Goal: Information Seeking & Learning: Learn about a topic

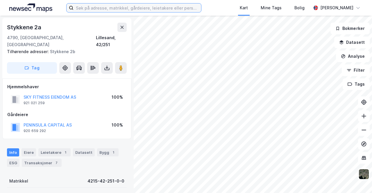
click at [97, 5] on input at bounding box center [138, 7] width 128 height 9
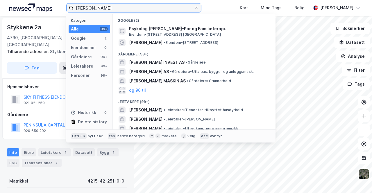
click at [89, 9] on input "kristin sørensen" at bounding box center [134, 7] width 121 height 9
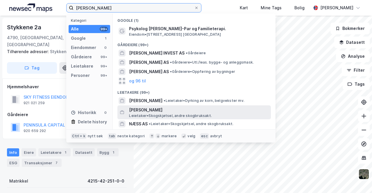
scroll to position [56, 0]
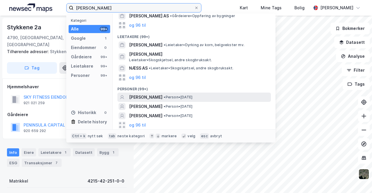
type input "kristin næss sørensen"
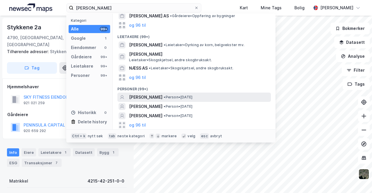
click at [145, 100] on span "KRISTIN NÆSS SØRENSEN" at bounding box center [145, 97] width 33 height 7
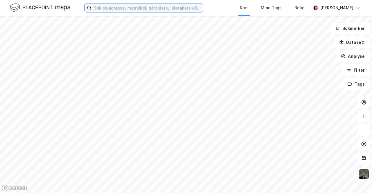
click at [131, 8] on input at bounding box center [147, 7] width 111 height 9
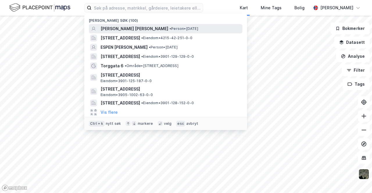
click at [133, 29] on span "[PERSON_NAME] [PERSON_NAME]" at bounding box center [135, 28] width 68 height 7
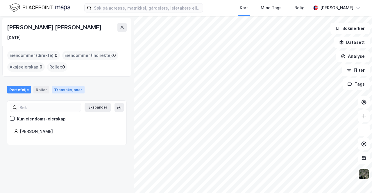
click at [58, 93] on div "Transaksjoner" at bounding box center [68, 90] width 33 height 8
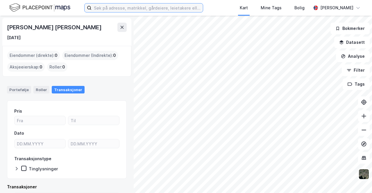
click at [113, 7] on input at bounding box center [147, 7] width 111 height 9
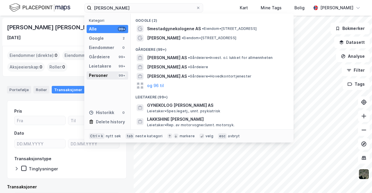
click at [108, 76] on div "Personer 99+" at bounding box center [108, 76] width 42 height 8
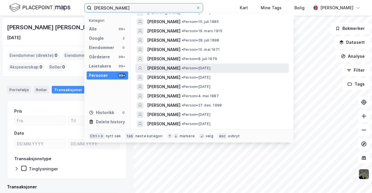
scroll to position [204, 0]
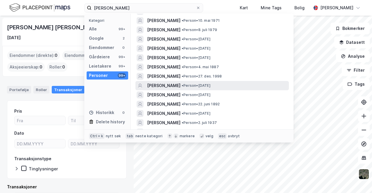
click at [172, 85] on span "[PERSON_NAME]" at bounding box center [163, 85] width 33 height 7
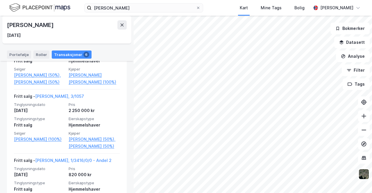
scroll to position [116, 0]
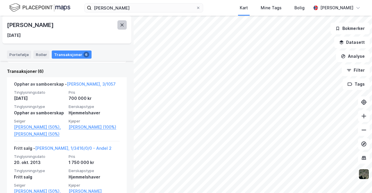
click at [120, 26] on button at bounding box center [121, 24] width 9 height 9
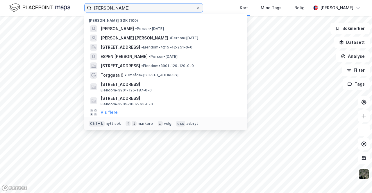
click at [125, 11] on input "[PERSON_NAME]" at bounding box center [144, 7] width 104 height 9
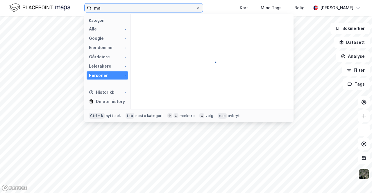
type input "m"
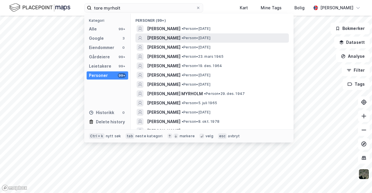
click at [159, 39] on span "[PERSON_NAME]" at bounding box center [163, 38] width 33 height 7
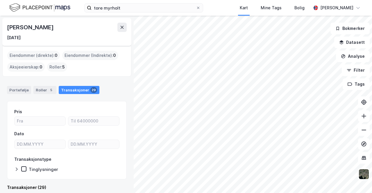
scroll to position [145, 0]
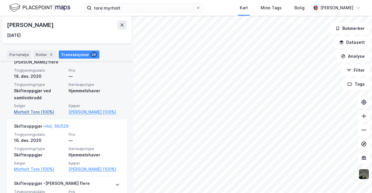
click at [42, 109] on link "Myrholt Tore (100%)" at bounding box center [39, 112] width 51 height 7
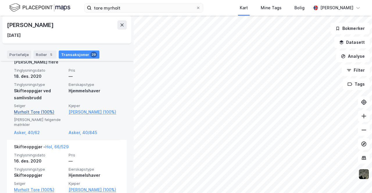
click at [33, 109] on link "Myrholt Tore (100%)" at bounding box center [39, 112] width 51 height 7
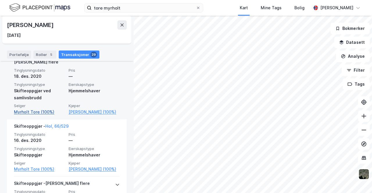
click at [33, 109] on link "Myrholt Tore (100%)" at bounding box center [39, 112] width 51 height 7
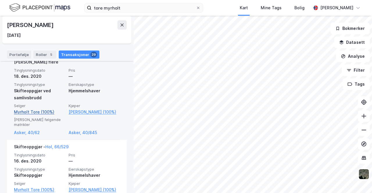
click at [33, 109] on link "Myrholt Tore (100%)" at bounding box center [39, 112] width 51 height 7
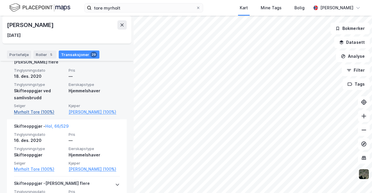
click at [33, 109] on link "Myrholt Tore (100%)" at bounding box center [39, 112] width 51 height 7
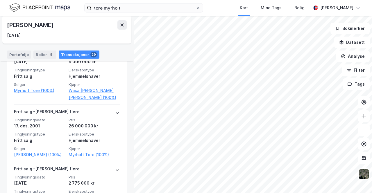
scroll to position [1337, 0]
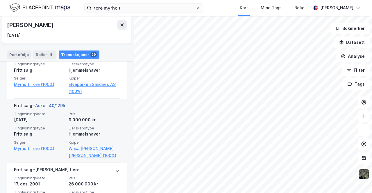
click at [44, 105] on link "Asker, 40/1295" at bounding box center [50, 105] width 30 height 5
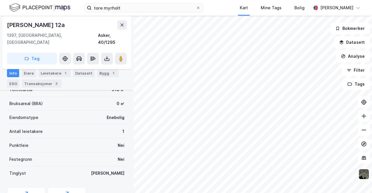
scroll to position [29, 0]
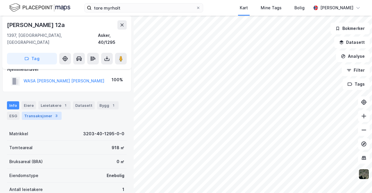
click at [41, 112] on div "Transaksjoner 3" at bounding box center [42, 116] width 40 height 8
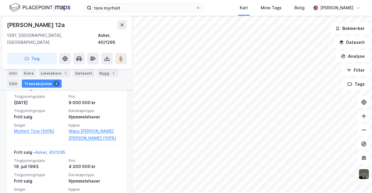
scroll to position [264, 0]
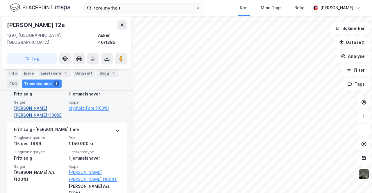
click at [28, 105] on link "[PERSON_NAME] [PERSON_NAME] (100%)" at bounding box center [39, 112] width 51 height 14
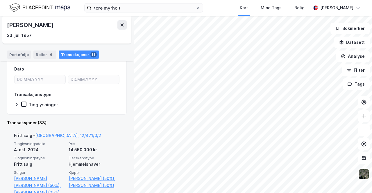
scroll to position [113, 0]
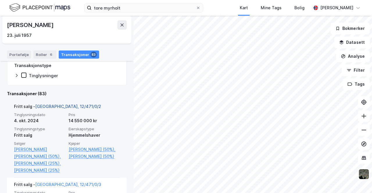
click at [48, 106] on link "[GEOGRAPHIC_DATA], 12/471/0/2" at bounding box center [68, 106] width 66 height 5
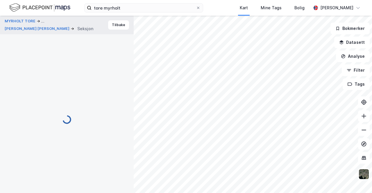
scroll to position [105, 0]
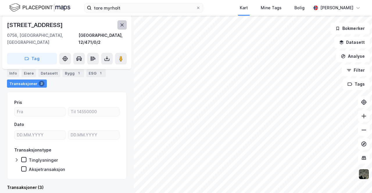
click at [118, 24] on button at bounding box center [121, 24] width 9 height 9
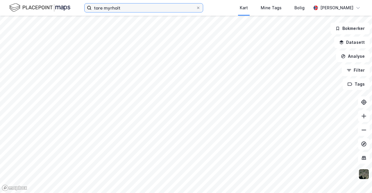
drag, startPoint x: 116, startPoint y: 9, endPoint x: 32, endPoint y: 3, distance: 84.2
click at [32, 3] on div "tore myrholt Kart Mine Tags [PERSON_NAME]" at bounding box center [186, 8] width 372 height 16
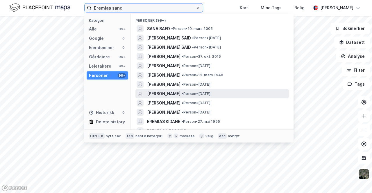
scroll to position [58, 0]
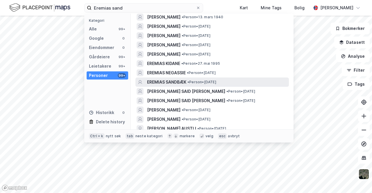
click at [174, 82] on span "EREMIAS SANDBÆK" at bounding box center [166, 82] width 39 height 7
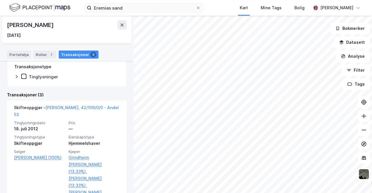
scroll to position [6, 0]
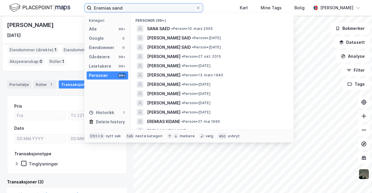
drag, startPoint x: 136, startPoint y: 8, endPoint x: 53, endPoint y: 4, distance: 82.4
click at [57, 4] on div "Eremias sand Kategori Alle 99+ Google 0 Eiendommer 0 Gårdeiere 99+ Leietakere 9…" at bounding box center [186, 8] width 372 height 16
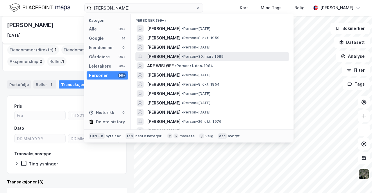
click at [173, 57] on span "[PERSON_NAME]" at bounding box center [163, 56] width 33 height 7
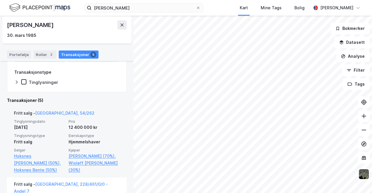
scroll to position [116, 0]
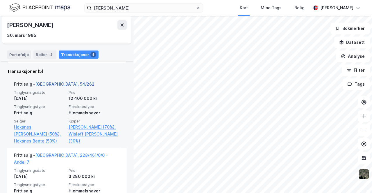
click at [53, 85] on link "[GEOGRAPHIC_DATA], 54/262" at bounding box center [64, 84] width 59 height 5
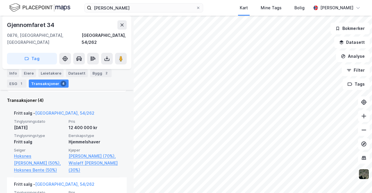
scroll to position [76, 0]
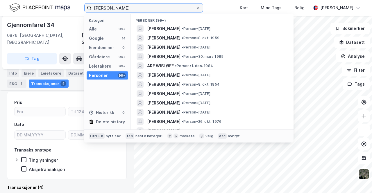
drag, startPoint x: 127, startPoint y: 9, endPoint x: 31, endPoint y: 3, distance: 96.1
click at [31, 3] on div "[PERSON_NAME] Kategori Alle 99+ Google 14 Eiendommer 0 Gårdeiere 99+ Leietakere…" at bounding box center [186, 8] width 372 height 16
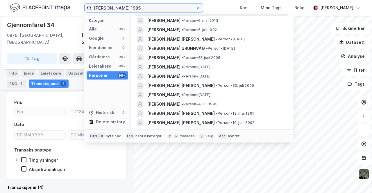
scroll to position [407, 0]
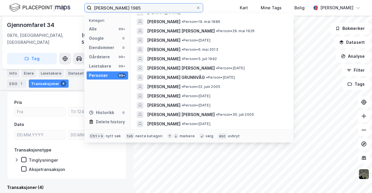
drag, startPoint x: 154, startPoint y: 8, endPoint x: 0, endPoint y: -3, distance: 153.9
click at [0, 0] on html "[PERSON_NAME] 1985 Kategori Alle 99+ Google 0 Eiendommer 0 Gårdeiere 99+ Leieta…" at bounding box center [186, 96] width 372 height 193
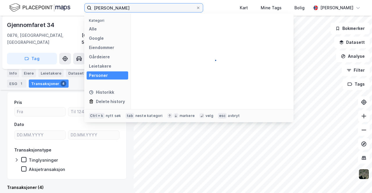
scroll to position [0, 0]
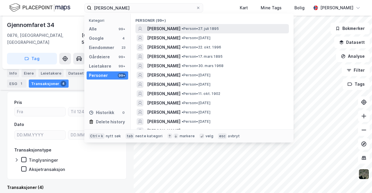
click at [165, 29] on span "[PERSON_NAME]" at bounding box center [163, 28] width 33 height 7
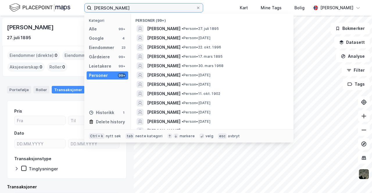
click at [140, 10] on input "[PERSON_NAME]" at bounding box center [144, 7] width 104 height 9
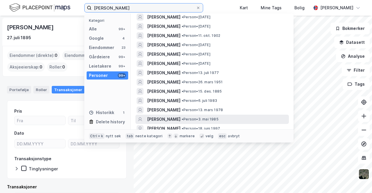
scroll to position [87, 0]
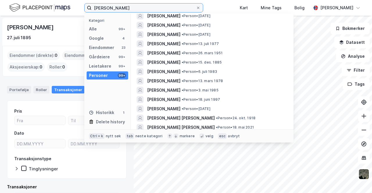
drag, startPoint x: 127, startPoint y: 8, endPoint x: 0, endPoint y: -3, distance: 127.9
click at [0, 0] on html "[PERSON_NAME] Kategori Alle 99+ Google 4 Eiendommer 23 Gårdeiere 99+ Leietakere…" at bounding box center [186, 96] width 372 height 193
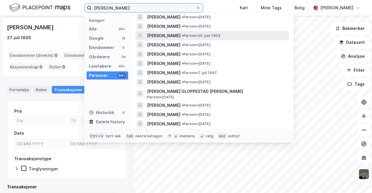
scroll to position [0, 0]
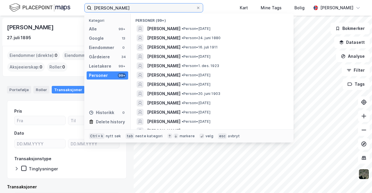
drag, startPoint x: 146, startPoint y: 7, endPoint x: 0, endPoint y: 9, distance: 146.2
click at [45, 14] on div "[PERSON_NAME] Kategori Alle 99+ Google 13 Eiendommer 0 Gårdeiere 34 Leietakere …" at bounding box center [186, 8] width 372 height 16
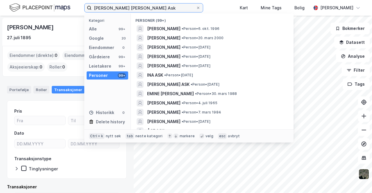
click at [100, 9] on input "[PERSON_NAME] [PERSON_NAME] Ask" at bounding box center [144, 7] width 104 height 9
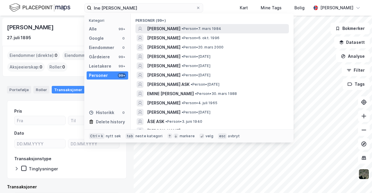
click at [197, 27] on span "• Person • 7. mars 1984" at bounding box center [202, 28] width 40 height 5
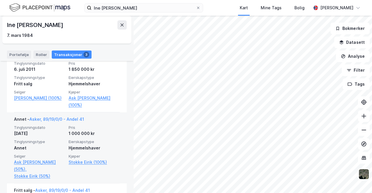
scroll to position [116, 0]
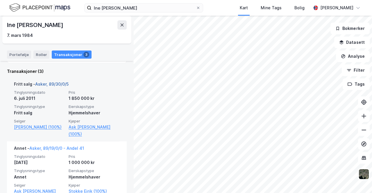
click at [56, 83] on link "Asker, 89/30/0/5" at bounding box center [51, 84] width 33 height 5
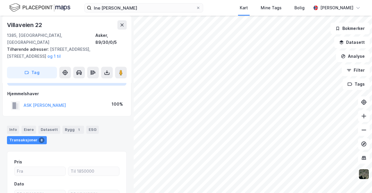
scroll to position [18, 0]
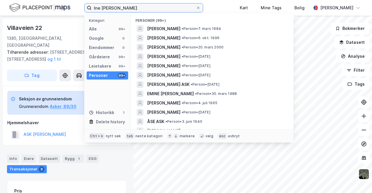
drag, startPoint x: 149, startPoint y: 9, endPoint x: 3, endPoint y: 6, distance: 145.7
click at [14, 5] on div "Ine [PERSON_NAME] Ask Kategori Alle 99+ Google 0 Eiendommer 0 Gårdeiere 99+ Lei…" at bounding box center [186, 8] width 372 height 16
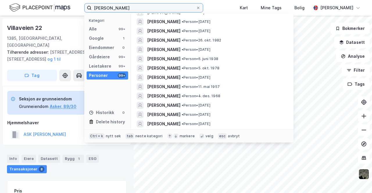
scroll to position [145, 0]
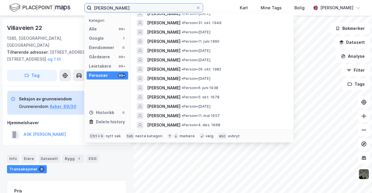
drag, startPoint x: 113, startPoint y: 8, endPoint x: 114, endPoint y: 15, distance: 6.2
click at [113, 8] on input "[PERSON_NAME]" at bounding box center [144, 7] width 104 height 9
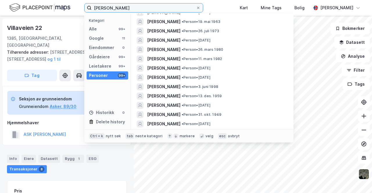
scroll to position [204, 0]
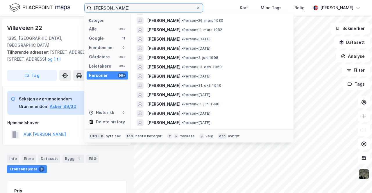
drag, startPoint x: 163, startPoint y: 9, endPoint x: 0, endPoint y: -13, distance: 164.9
click at [0, 0] on html "[PERSON_NAME] Kategori Alle 99+ Google 11 Eiendommer 0 Gårdeiere 99+ Leietakere…" at bounding box center [186, 96] width 372 height 193
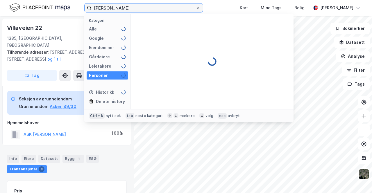
scroll to position [0, 0]
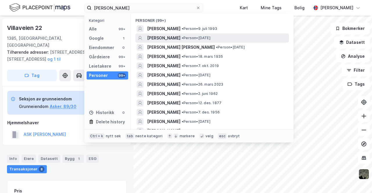
click at [168, 37] on span "[PERSON_NAME]" at bounding box center [163, 38] width 33 height 7
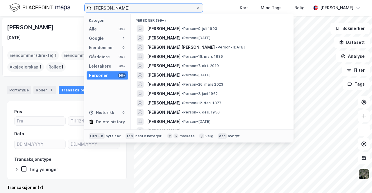
drag, startPoint x: 131, startPoint y: 8, endPoint x: 9, endPoint y: -3, distance: 122.6
click at [9, 0] on html "[PERSON_NAME] Kategori Alle 99+ Google 1 Eiendommer 0 Gårdeiere 99+ Leietakere …" at bounding box center [186, 96] width 372 height 193
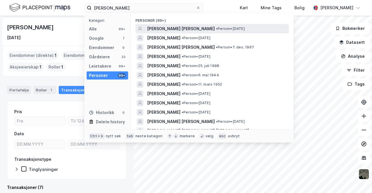
click at [166, 29] on span "[PERSON_NAME] [PERSON_NAME]" at bounding box center [181, 28] width 68 height 7
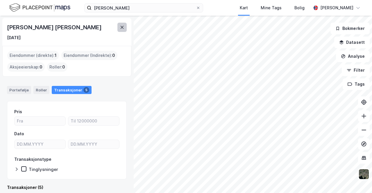
click at [124, 27] on button at bounding box center [121, 27] width 9 height 9
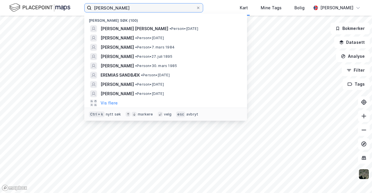
drag, startPoint x: 149, startPoint y: 11, endPoint x: 0, endPoint y: -9, distance: 150.8
click at [0, 0] on html "[PERSON_NAME] søk (100) [PERSON_NAME] [PERSON_NAME] • Person • [DATE] [PERSON_N…" at bounding box center [186, 96] width 372 height 193
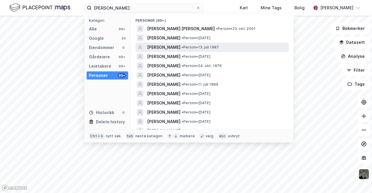
click at [181, 44] on span "[PERSON_NAME]" at bounding box center [163, 47] width 33 height 7
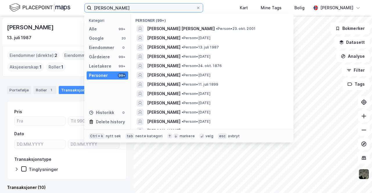
drag, startPoint x: 130, startPoint y: 5, endPoint x: 11, endPoint y: 22, distance: 120.1
click at [11, 22] on div "[PERSON_NAME] Kategori Alle 99+ Google 20 Eiendommer 0 Gårdeiere 99+ Leietakere…" at bounding box center [186, 96] width 372 height 193
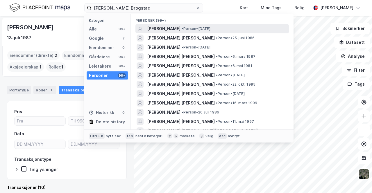
click at [172, 32] on div "[PERSON_NAME] BROGSTAD • Person • [DATE]" at bounding box center [212, 28] width 154 height 9
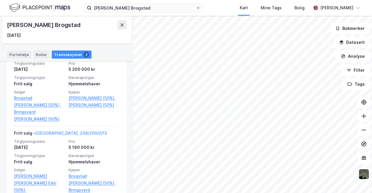
scroll to position [58, 0]
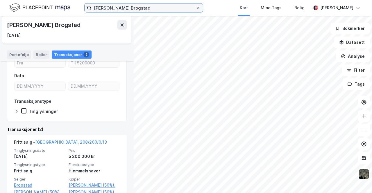
drag, startPoint x: 137, startPoint y: 8, endPoint x: 26, endPoint y: 11, distance: 111.7
click at [26, 11] on div "[PERSON_NAME] Brogstad Kart Mine Tags [PERSON_NAME]" at bounding box center [186, 8] width 372 height 16
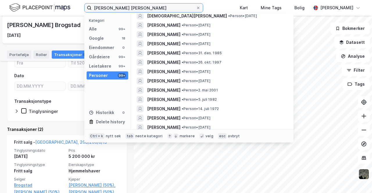
scroll to position [0, 0]
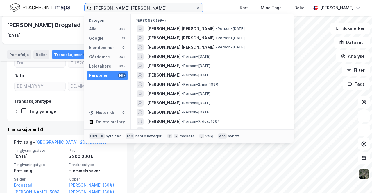
drag, startPoint x: 154, startPoint y: 7, endPoint x: 0, endPoint y: -3, distance: 154.4
click at [0, 0] on html "[PERSON_NAME] [PERSON_NAME] Kategori Alle 99+ Google 18 Eiendommer 0 Gårdeiere …" at bounding box center [186, 96] width 372 height 193
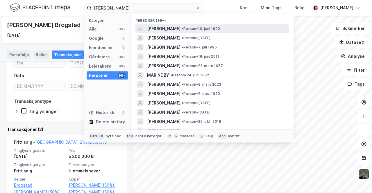
click at [178, 31] on div "[PERSON_NAME] • Person • 10. juni 1990" at bounding box center [217, 28] width 141 height 7
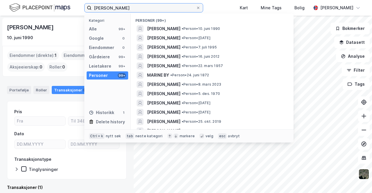
drag, startPoint x: 125, startPoint y: 7, endPoint x: 22, endPoint y: 7, distance: 103.2
click at [24, 7] on div "[PERSON_NAME] Kategori Alle 99+ Google 0 Eiendommer 0 Gårdeiere 99+ Leietakere …" at bounding box center [186, 8] width 372 height 16
click at [121, 8] on input "[PERSON_NAME]" at bounding box center [144, 7] width 104 height 9
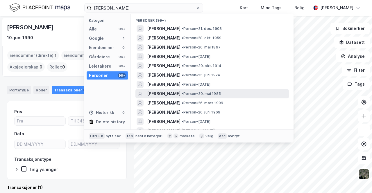
click at [165, 94] on span "[PERSON_NAME]" at bounding box center [163, 93] width 33 height 7
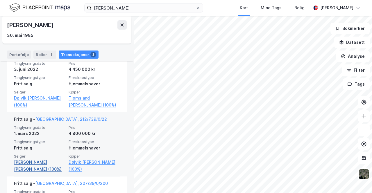
scroll to position [174, 0]
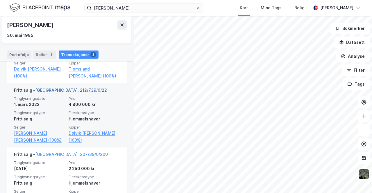
click at [57, 89] on link "[GEOGRAPHIC_DATA], 212/739/0/22" at bounding box center [71, 90] width 72 height 5
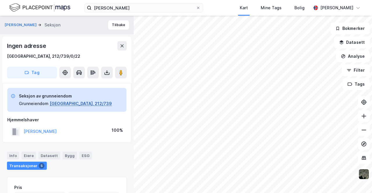
click at [58, 104] on button "[GEOGRAPHIC_DATA], 212/739" at bounding box center [81, 103] width 62 height 7
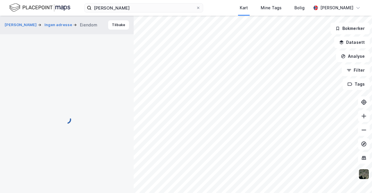
scroll to position [5, 0]
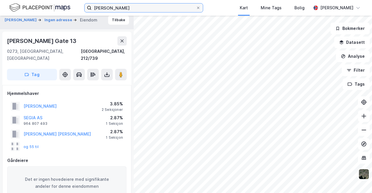
drag, startPoint x: 121, startPoint y: 9, endPoint x: 0, endPoint y: 16, distance: 121.1
click at [0, 7] on div "[PERSON_NAME] Kart Mine Tags [PERSON_NAME]" at bounding box center [186, 8] width 372 height 16
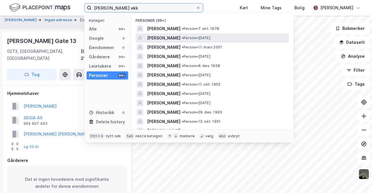
type input "[PERSON_NAME] ekk"
click at [167, 38] on span "[PERSON_NAME]" at bounding box center [163, 38] width 33 height 7
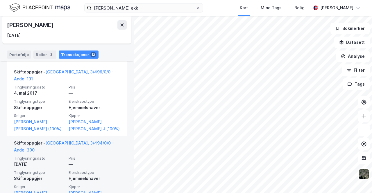
scroll to position [385, 0]
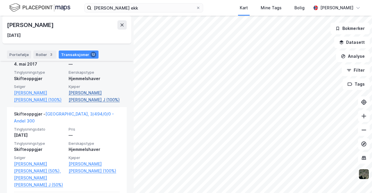
click at [100, 93] on link "[PERSON_NAME] [PERSON_NAME] J (100%)" at bounding box center [94, 97] width 51 height 14
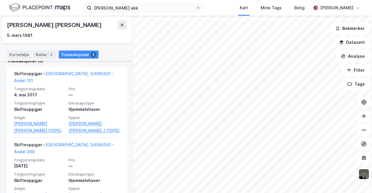
scroll to position [233, 0]
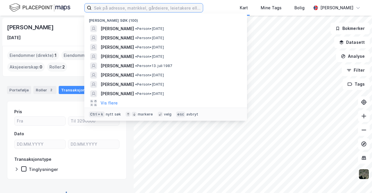
click at [124, 8] on input at bounding box center [147, 7] width 111 height 9
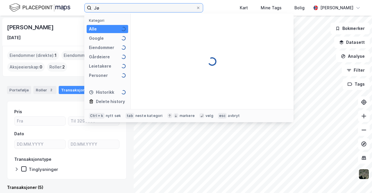
type input "J"
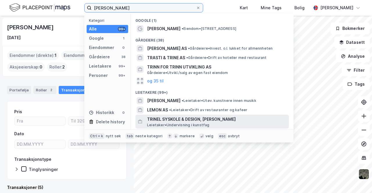
scroll to position [56, 0]
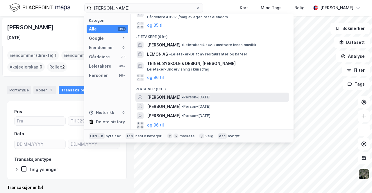
click at [163, 98] on span "[PERSON_NAME]" at bounding box center [163, 97] width 33 height 7
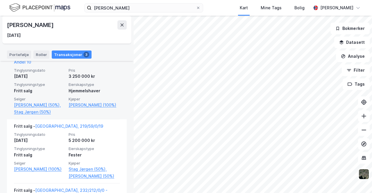
scroll to position [174, 0]
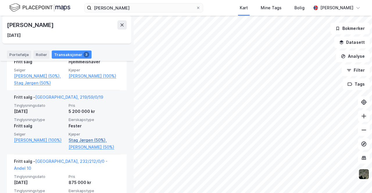
click at [81, 137] on link "Stag Jørgen (50%)," at bounding box center [94, 140] width 51 height 7
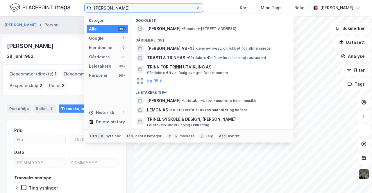
drag, startPoint x: 127, startPoint y: 7, endPoint x: 65, endPoint y: 5, distance: 62.0
click at [65, 5] on div "Trine Lejon Kategori Alle 99+ Google 1 Eiendommer 0 Gårdeiere 38 Leietakere 99+…" at bounding box center [186, 8] width 372 height 16
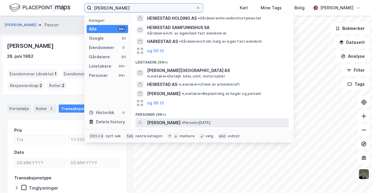
scroll to position [79, 0]
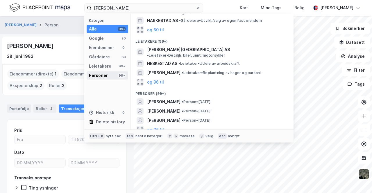
click at [98, 77] on div "Personer" at bounding box center [98, 75] width 19 height 7
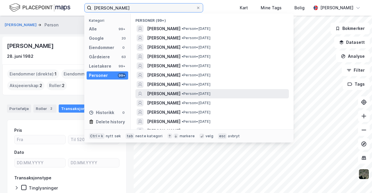
scroll to position [58, 0]
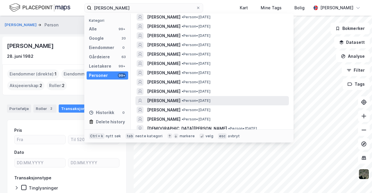
click at [181, 99] on span "BIRGITTE HESKESTAD ELLINGSEN" at bounding box center [163, 100] width 33 height 7
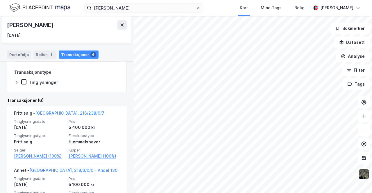
scroll to position [116, 0]
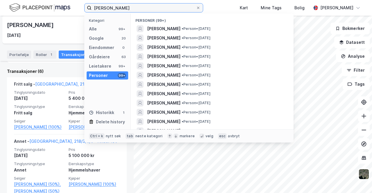
drag, startPoint x: 179, startPoint y: 7, endPoint x: 0, endPoint y: -2, distance: 179.3
click at [0, 0] on html "Birgitte Heskestad Ellingsen Kategori Alle 99+ Google 20 Eiendommer 0 Gårdeiere…" at bounding box center [186, 96] width 372 height 193
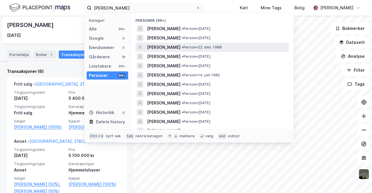
click at [167, 45] on span "ELISABETH FALKENBERG" at bounding box center [163, 47] width 33 height 7
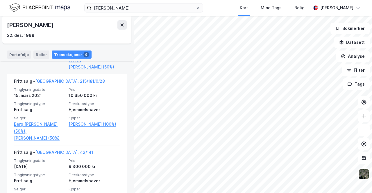
scroll to position [320, 0]
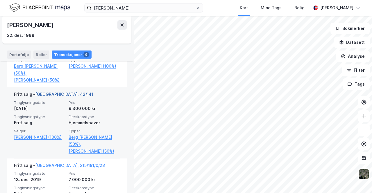
click at [52, 97] on link "Oslo, 42/141" at bounding box center [64, 94] width 58 height 5
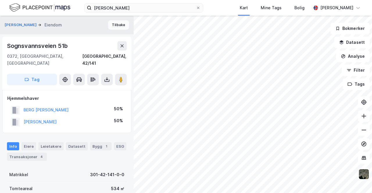
click at [110, 28] on button "Tilbake" at bounding box center [118, 24] width 21 height 9
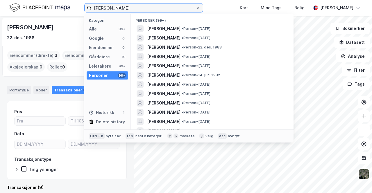
drag, startPoint x: 150, startPoint y: 8, endPoint x: 32, endPoint y: 0, distance: 118.3
click at [32, 0] on div "Elisabeth Falkenberg Kategori Alle 99+ Google 0 Eiendommer 0 Gårdeiere 19 Leiet…" at bounding box center [186, 8] width 372 height 16
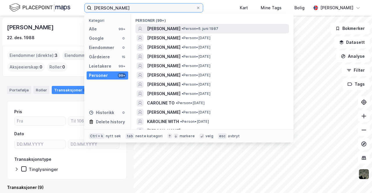
type input "Caroline Lassabliere"
click at [181, 29] on span "CAROLINE SOPHIE LARSEN LASSABLIERE" at bounding box center [163, 28] width 33 height 7
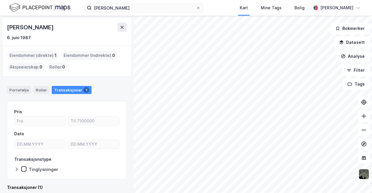
scroll to position [85, 0]
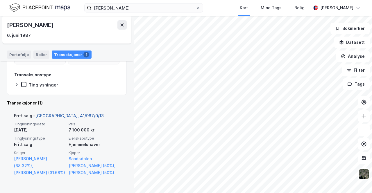
click at [62, 114] on link "Bærum, 41/987/0/13" at bounding box center [69, 115] width 69 height 5
